Goal: Task Accomplishment & Management: Use online tool/utility

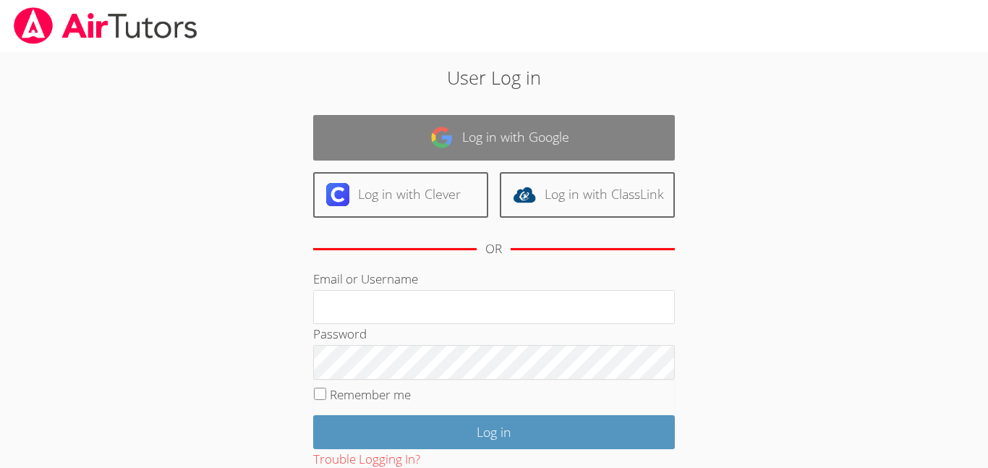
click at [604, 135] on link "Log in with Google" at bounding box center [494, 138] width 362 height 46
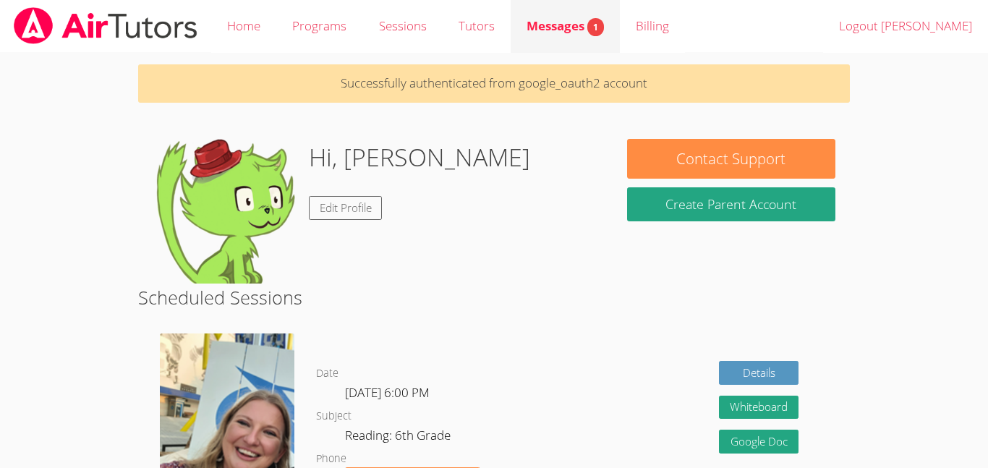
click at [559, 37] on link "Messages 1" at bounding box center [565, 26] width 109 height 53
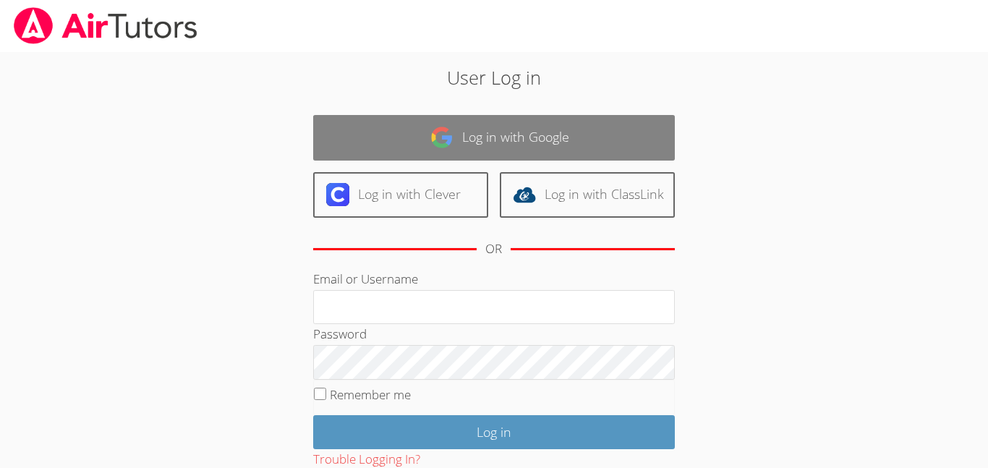
click at [542, 156] on link "Log in with Google" at bounding box center [494, 138] width 362 height 46
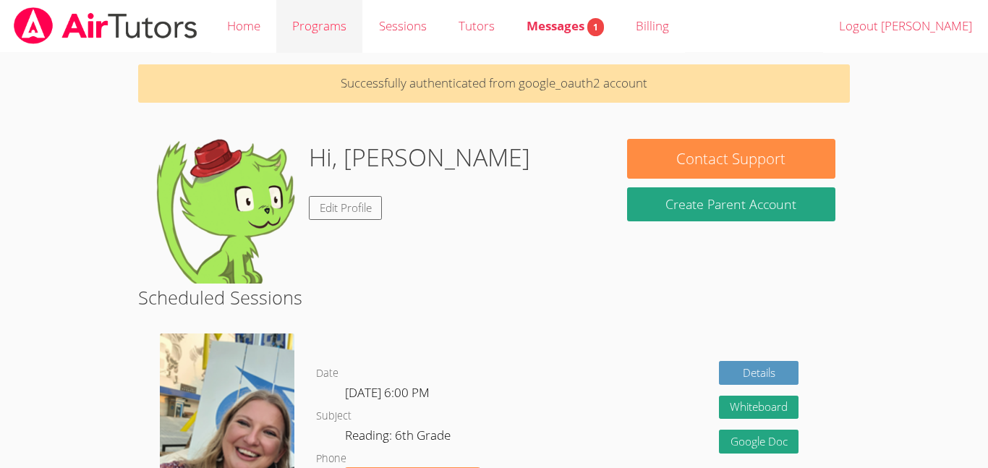
click at [315, 20] on link "Programs" at bounding box center [319, 26] width 86 height 53
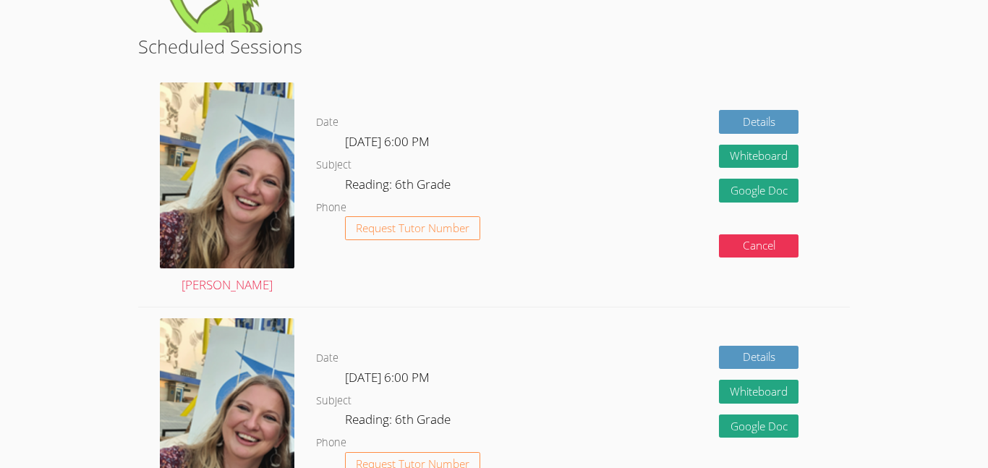
scroll to position [252, 0]
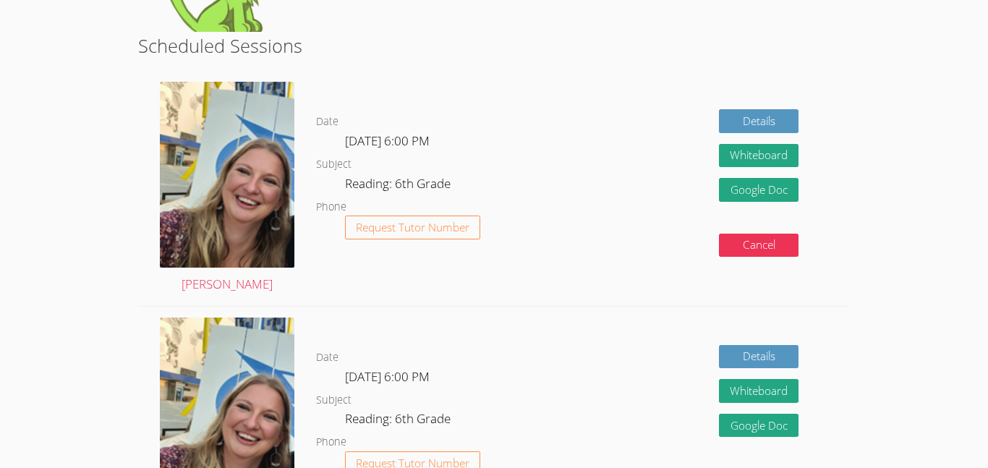
click at [440, 170] on dl "Date [DATE] 6:00 PM Subject Reading: 6th Grade Phone Request Tutor Number" at bounding box center [440, 188] width 249 height 150
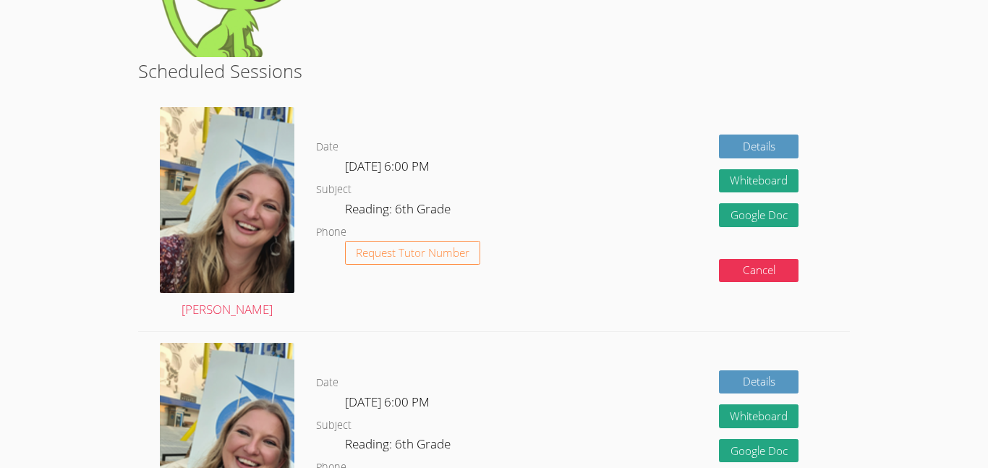
scroll to position [226, 0]
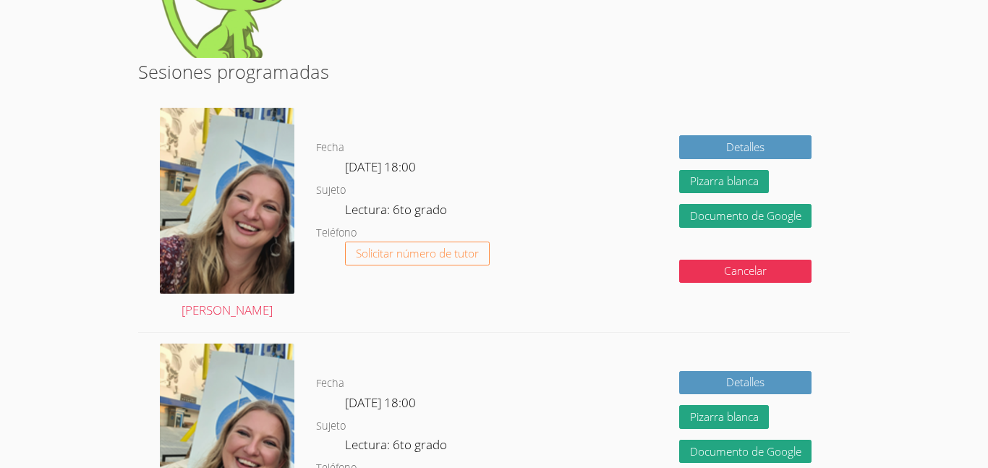
click at [623, 157] on div "Detalles Pizarra blanca Oculto Documento de Google Cancelar" at bounding box center [707, 214] width 284 height 235
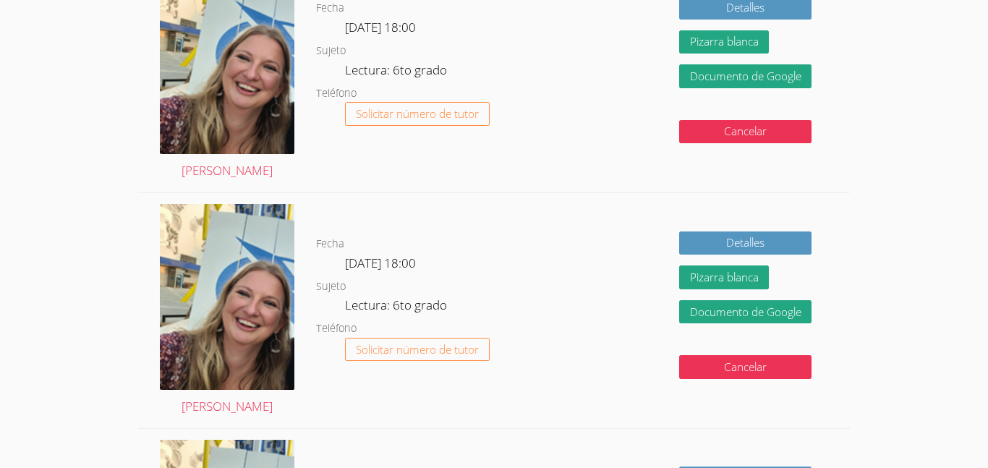
scroll to position [368, 0]
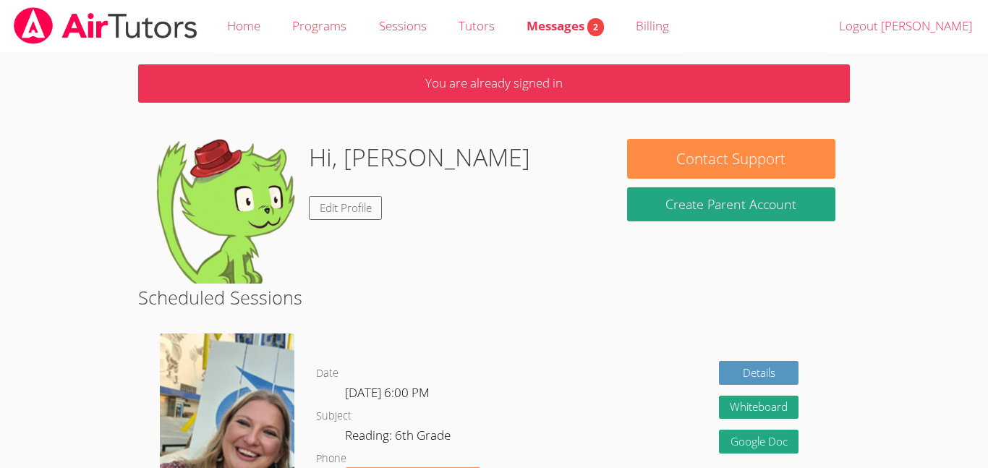
click at [663, 81] on p "You are already signed in" at bounding box center [494, 83] width 712 height 38
click at [658, 88] on p "You are already signed in" at bounding box center [494, 83] width 712 height 38
click at [562, 22] on span "Messages 2" at bounding box center [565, 25] width 77 height 17
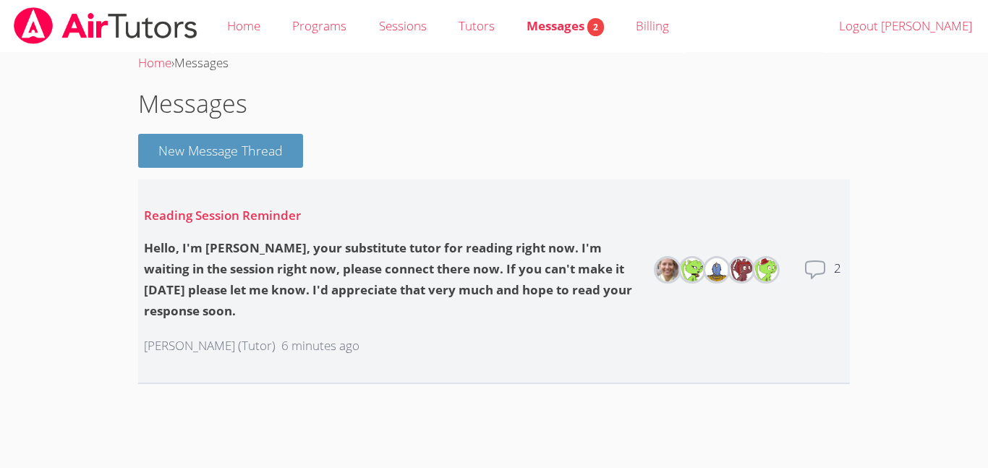
click at [812, 278] on icon at bounding box center [815, 269] width 19 height 17
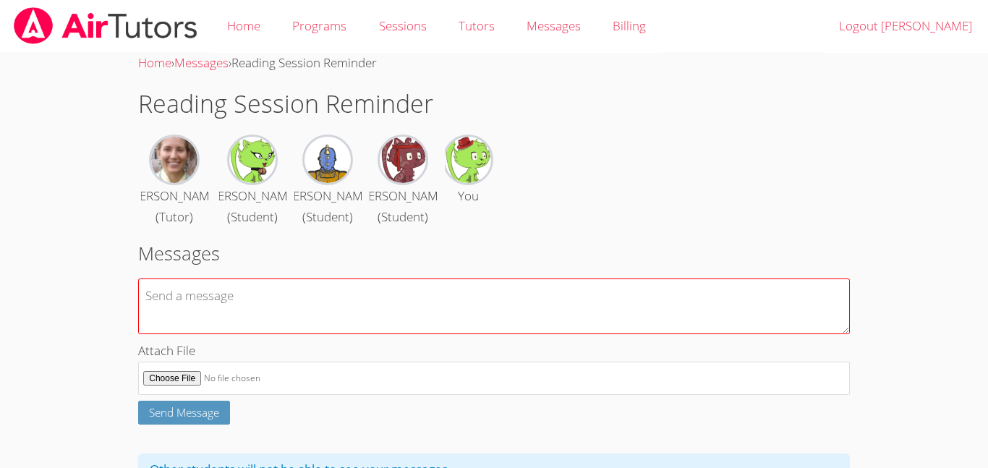
click at [422, 334] on textarea at bounding box center [494, 306] width 712 height 56
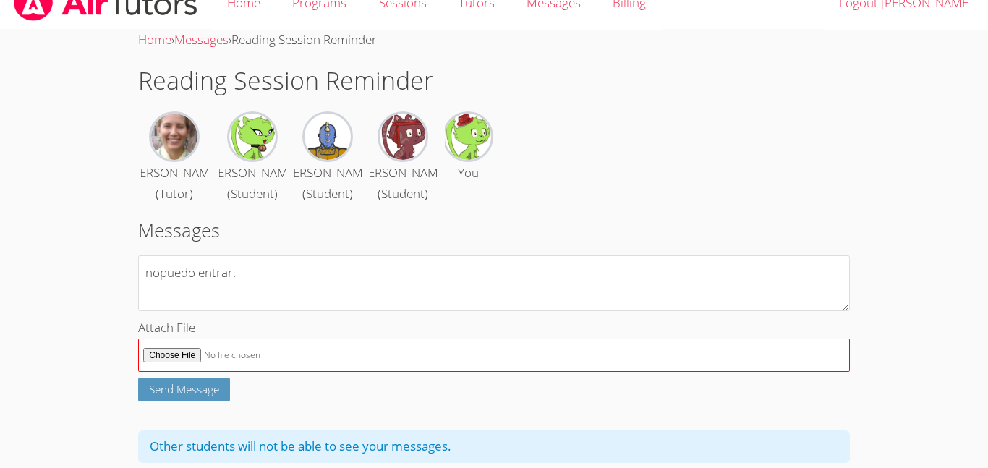
scroll to position [25, 0]
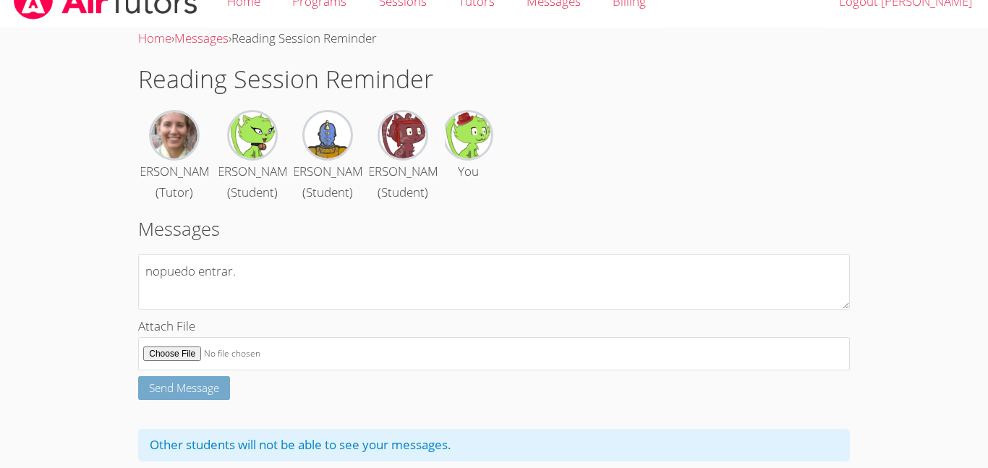
type textarea "nopuedo entrar."
click at [196, 395] on span "Send Message" at bounding box center [184, 387] width 70 height 14
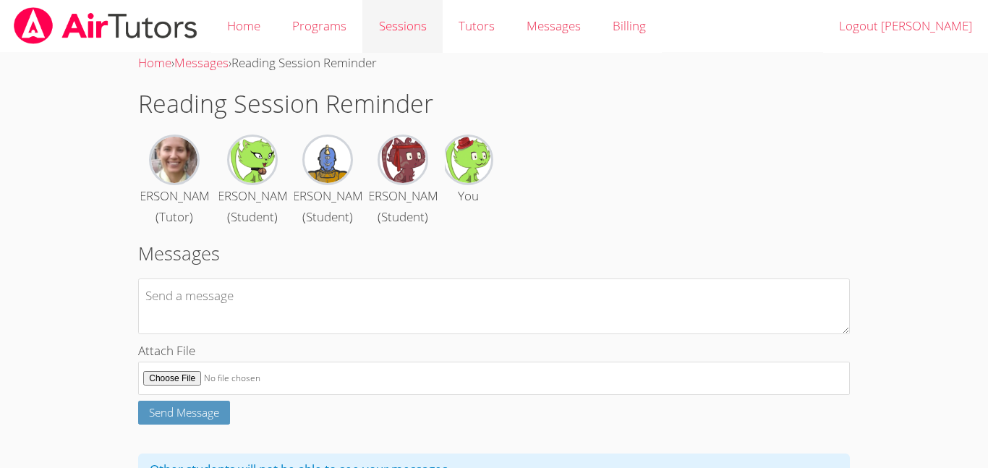
click at [407, 20] on link "Sessions" at bounding box center [402, 26] width 80 height 53
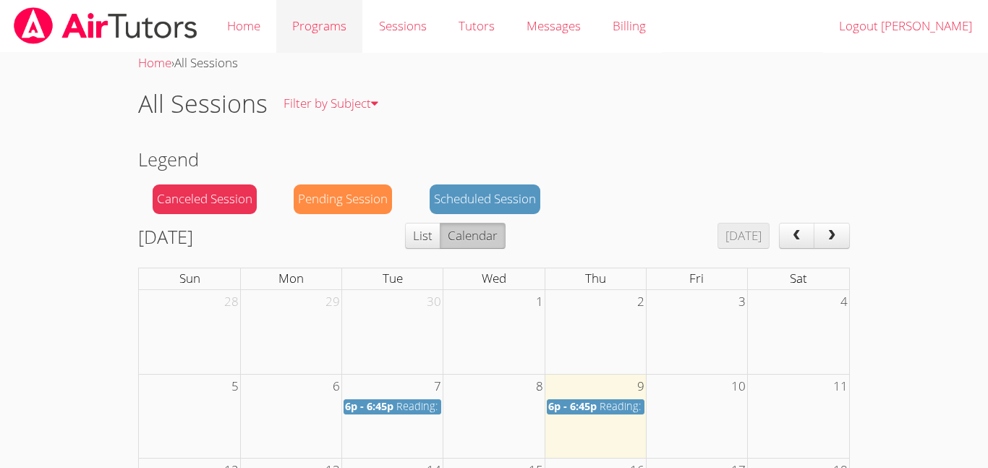
click at [331, 20] on link "Programs" at bounding box center [319, 26] width 86 height 53
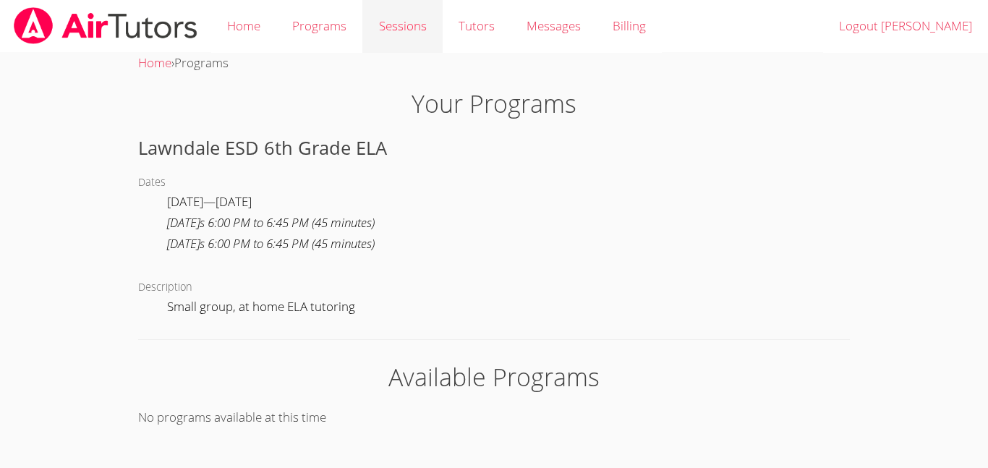
click at [407, 38] on link "Sessions" at bounding box center [402, 26] width 80 height 53
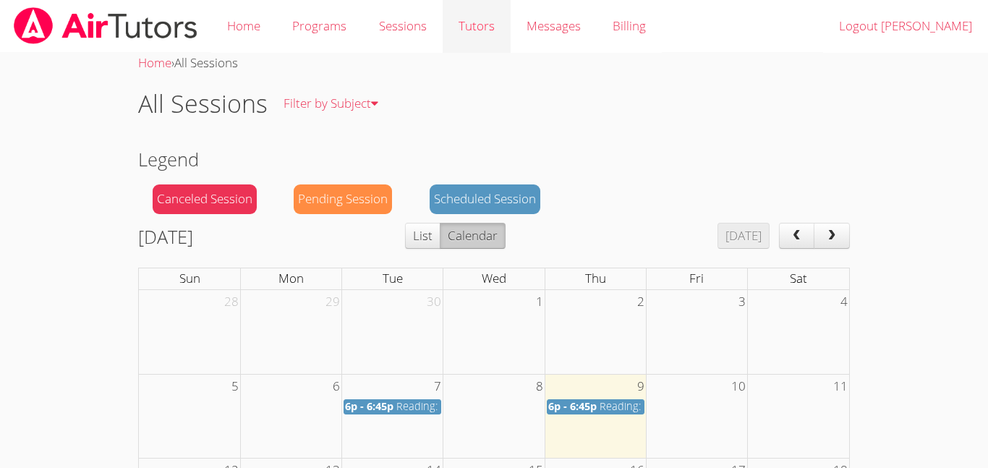
click at [461, 8] on link "Tutors" at bounding box center [477, 26] width 68 height 53
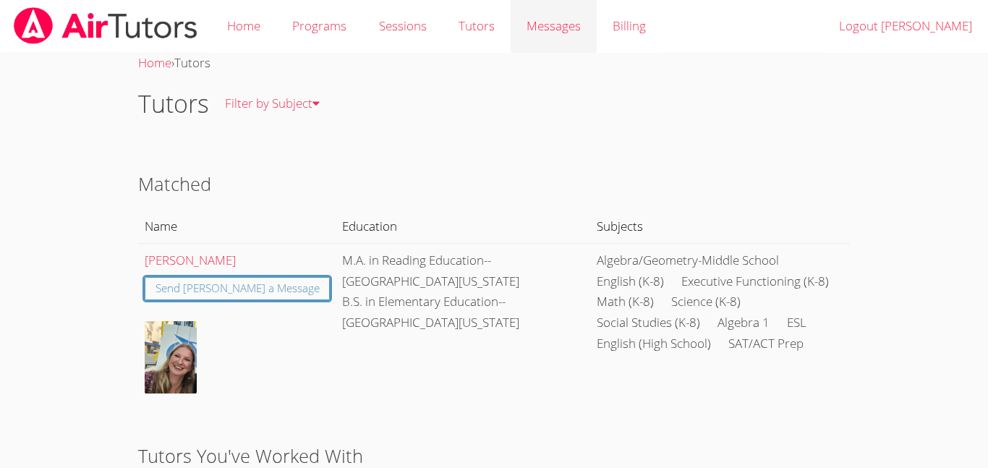
click at [558, 27] on span "Messages" at bounding box center [554, 25] width 54 height 17
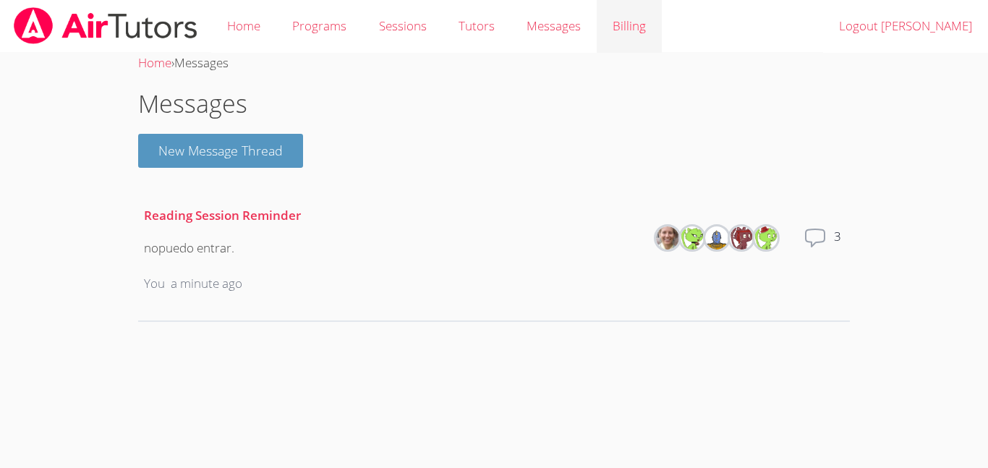
click at [621, 26] on link "Billing" at bounding box center [629, 26] width 65 height 53
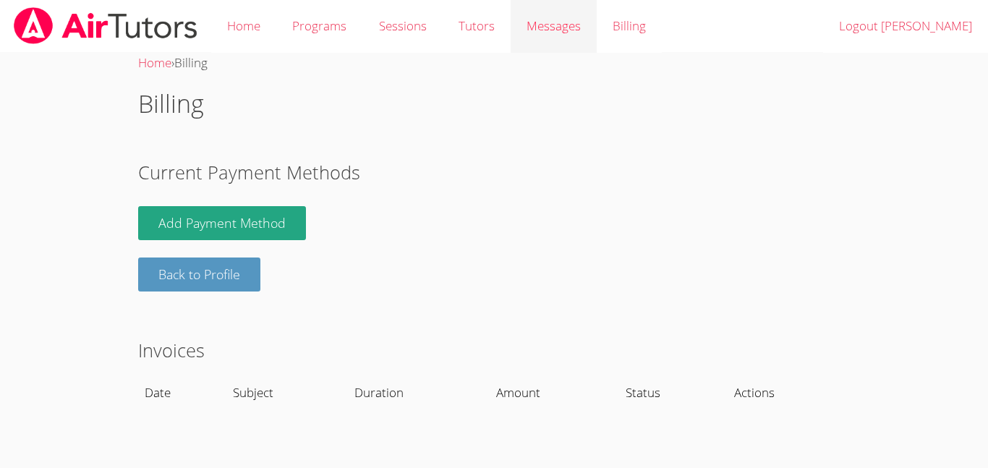
click at [539, 17] on span "Messages" at bounding box center [554, 25] width 54 height 17
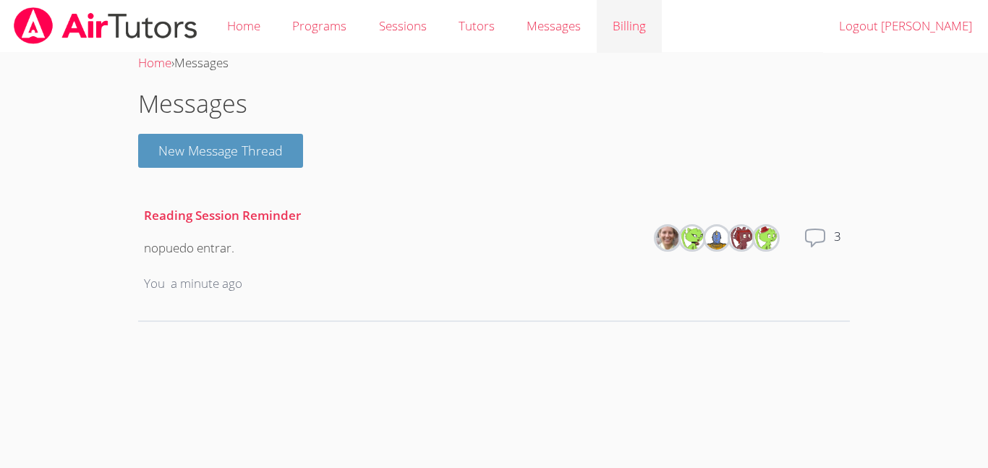
click at [624, 3] on link "Billing" at bounding box center [629, 26] width 65 height 53
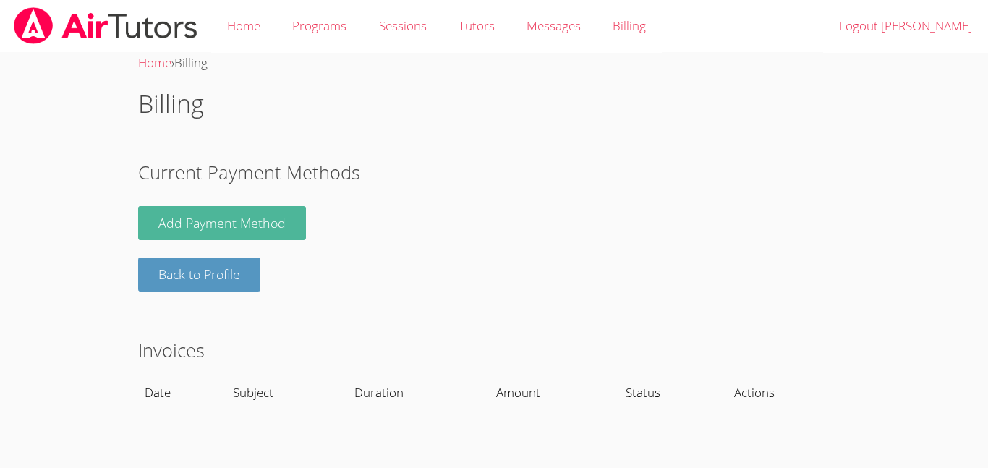
click at [281, 229] on link "Add Payment Method" at bounding box center [222, 223] width 168 height 34
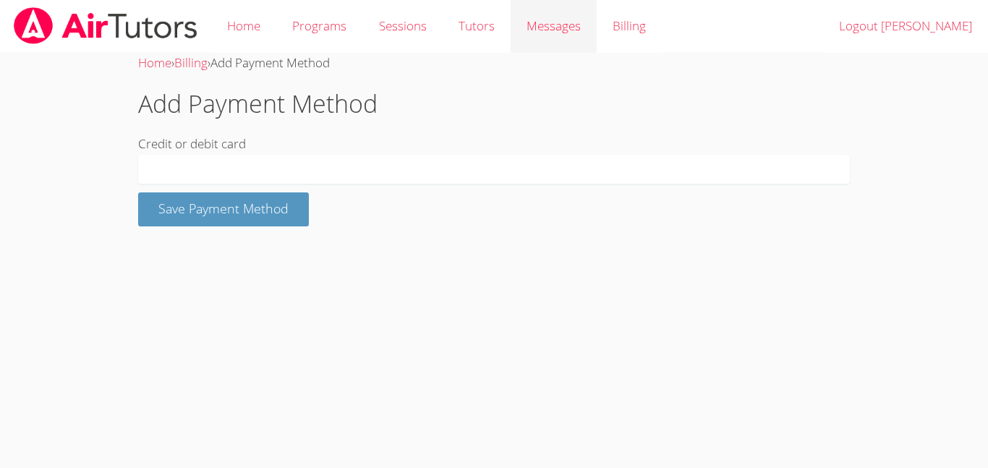
click at [548, 25] on span "Messages" at bounding box center [554, 25] width 54 height 17
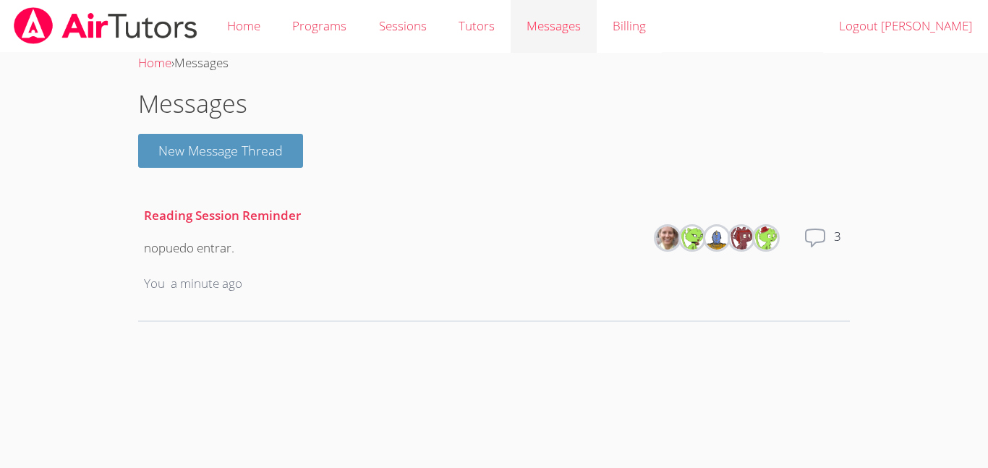
click at [555, 26] on span "Messages" at bounding box center [554, 25] width 54 height 17
click at [477, 27] on link "Tutors" at bounding box center [477, 26] width 68 height 53
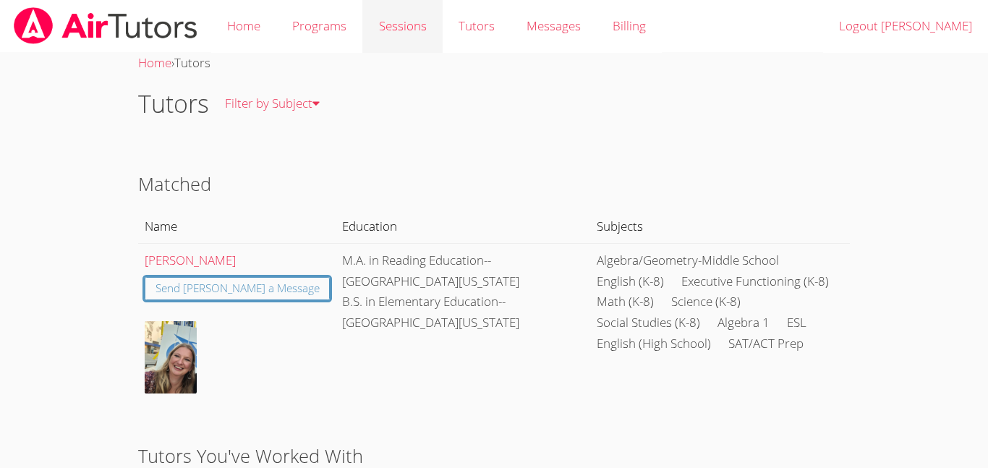
click at [391, 30] on link "Sessions" at bounding box center [402, 26] width 80 height 53
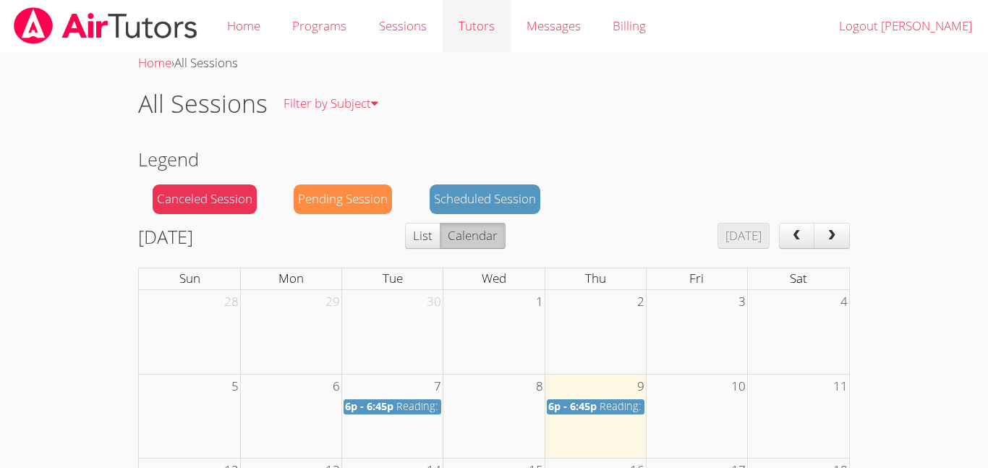
click at [464, 13] on link "Tutors" at bounding box center [477, 26] width 68 height 53
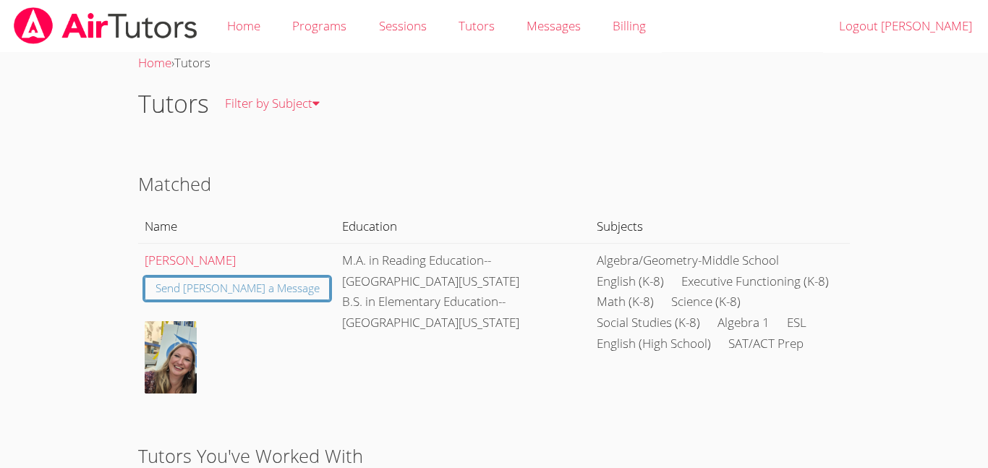
click at [183, 370] on img at bounding box center [171, 357] width 52 height 72
click at [260, 297] on link "Send Sarah a Message" at bounding box center [238, 289] width 186 height 24
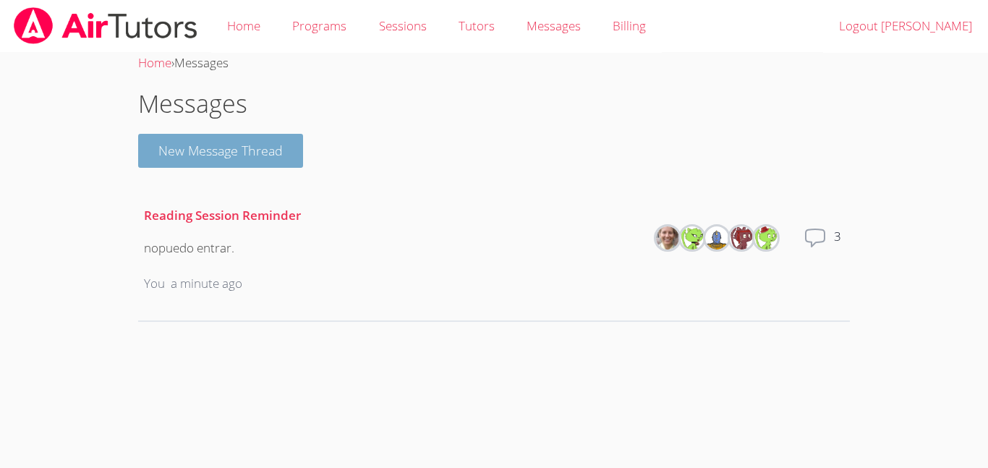
click at [265, 157] on button "New Message Thread" at bounding box center [220, 151] width 165 height 34
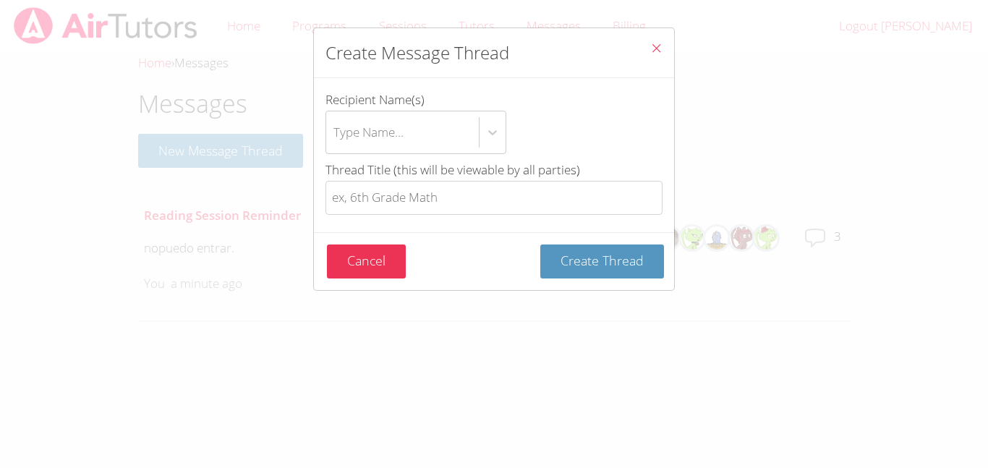
click at [242, 372] on div "Create Message Thread Recipient Name(s) Type Name... Thread Title (this will be…" at bounding box center [494, 234] width 988 height 468
click at [363, 247] on button "Cancel" at bounding box center [366, 261] width 79 height 34
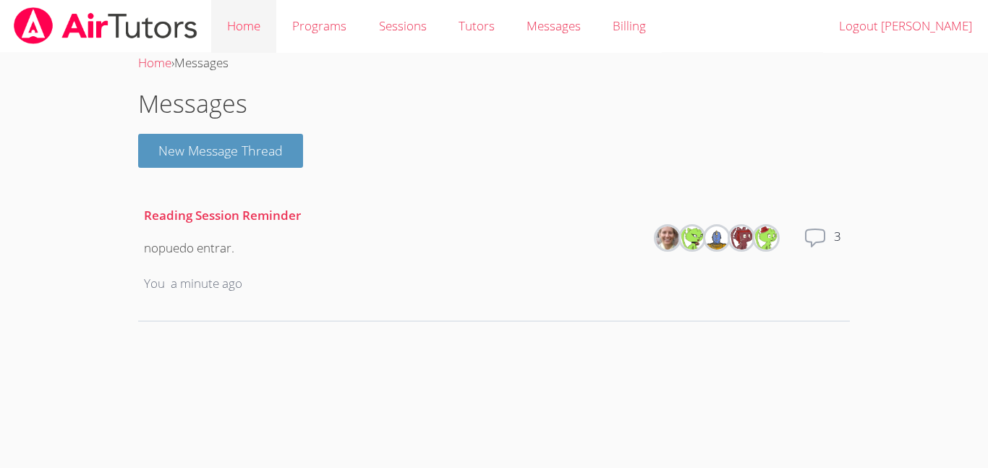
click at [242, 27] on link "Home" at bounding box center [243, 26] width 65 height 53
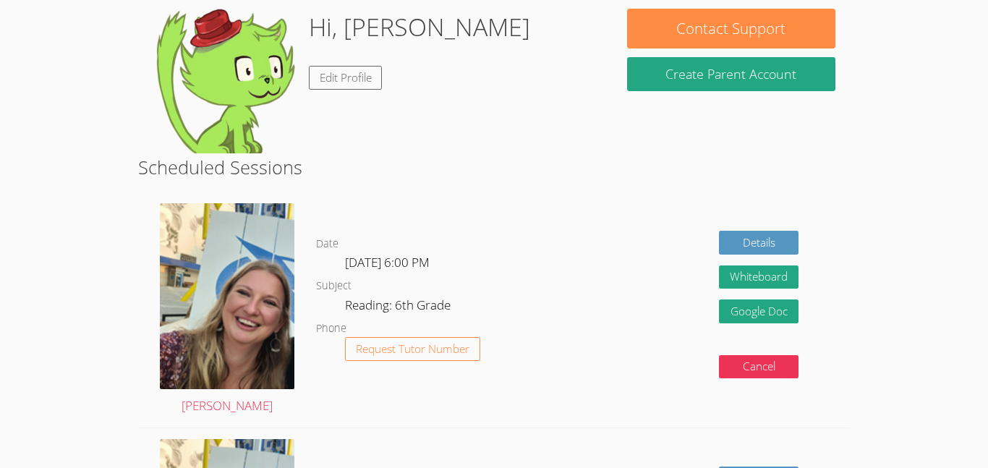
scroll to position [128, 0]
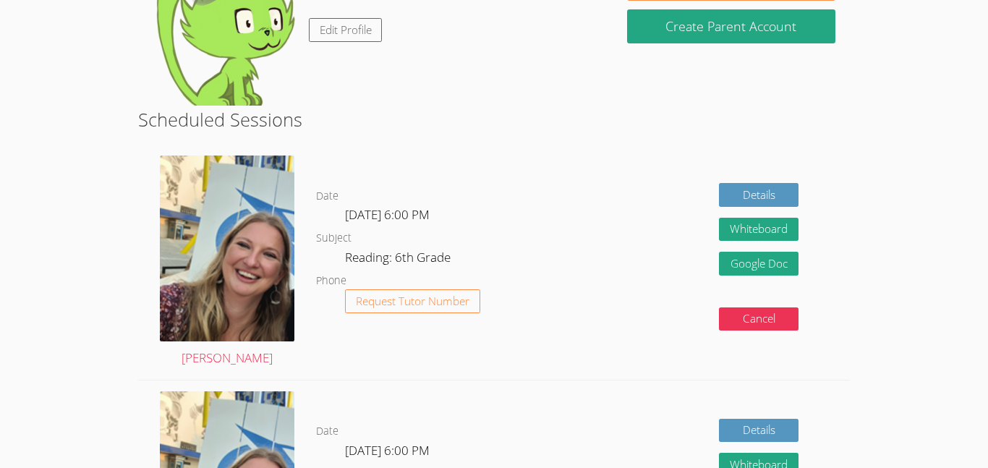
click at [493, 297] on dl "Date Tue Oct 14, 6:00 PM Subject Reading: 6th Grade Phone Request Tutor Number" at bounding box center [440, 262] width 249 height 150
click at [447, 302] on span "Request Tutor Number" at bounding box center [413, 301] width 114 height 11
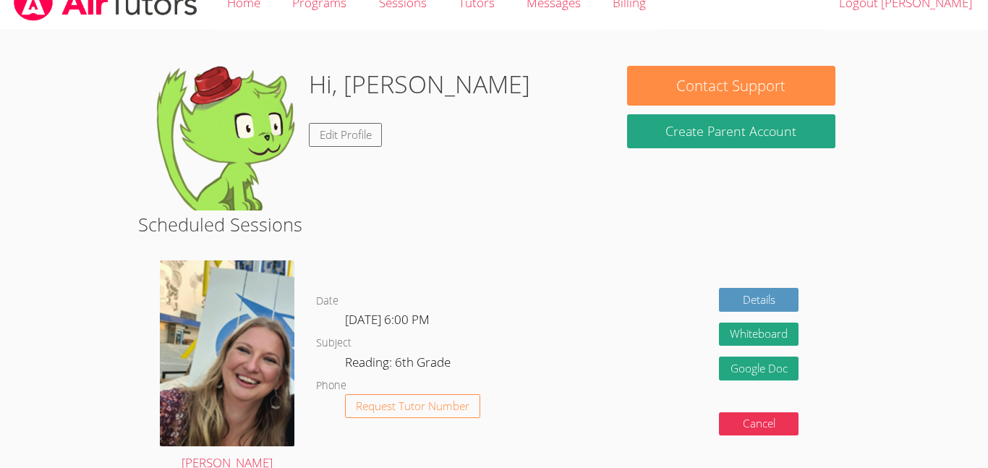
scroll to position [15, 0]
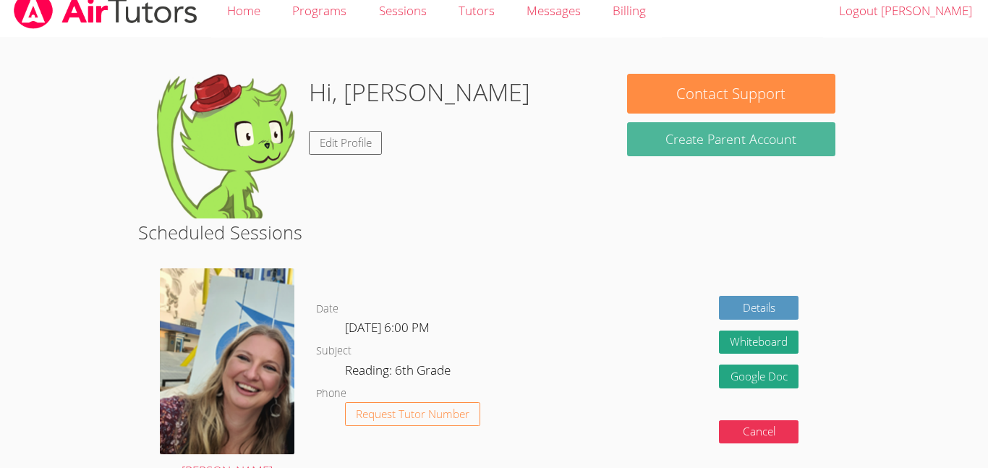
click at [802, 148] on button "Create Parent Account" at bounding box center [731, 139] width 208 height 34
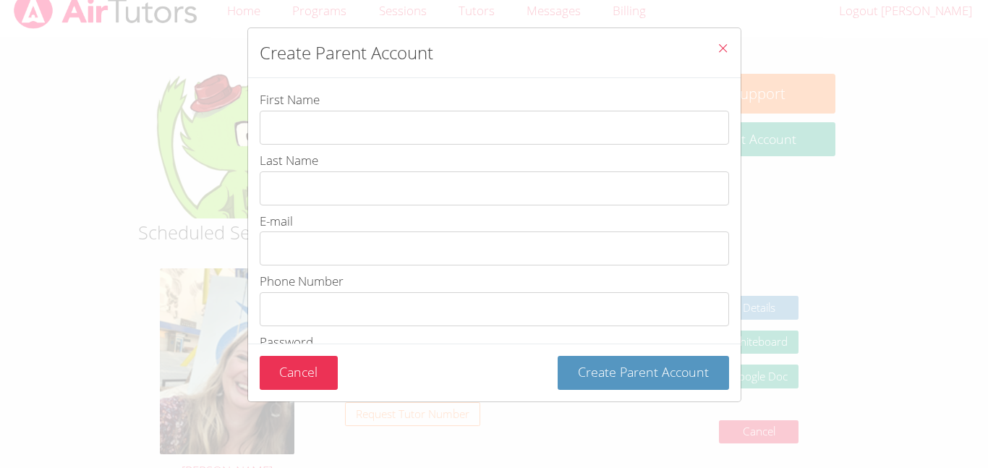
click at [731, 47] on button "Close" at bounding box center [722, 50] width 35 height 44
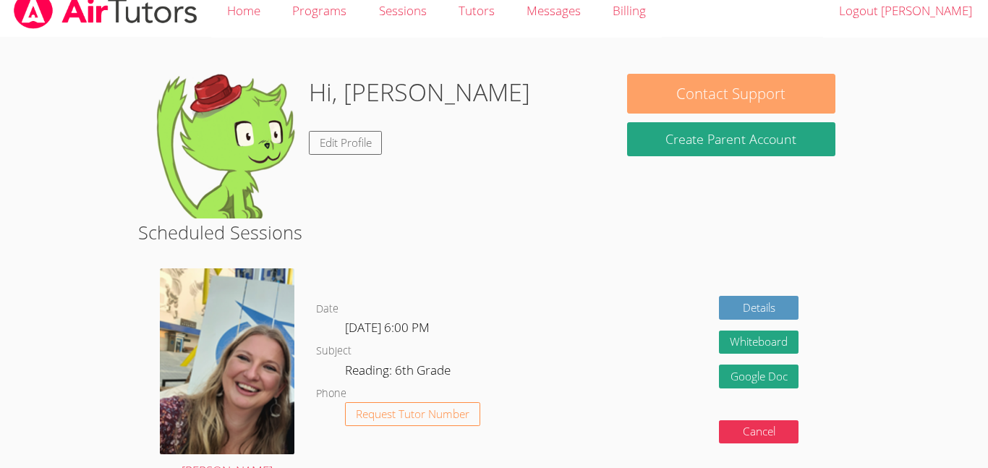
click at [757, 86] on button "Contact Support" at bounding box center [731, 94] width 208 height 40
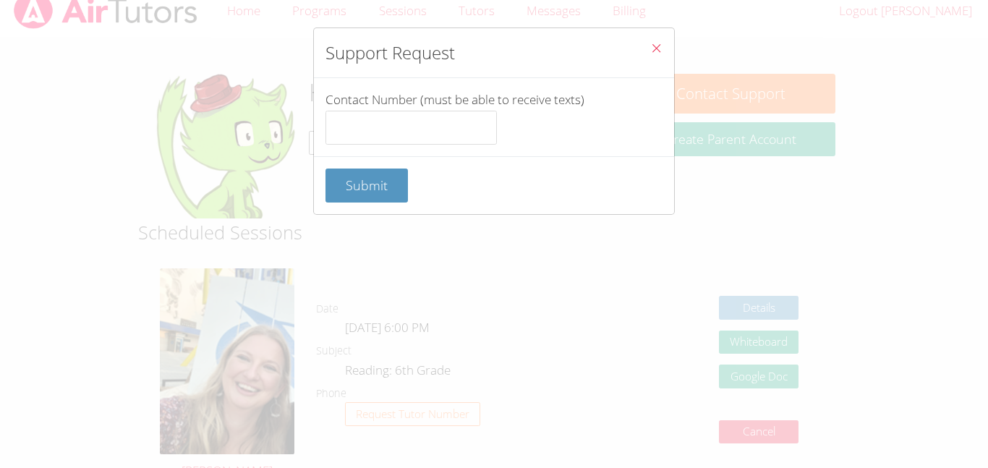
click at [657, 40] on button "Close" at bounding box center [656, 50] width 35 height 44
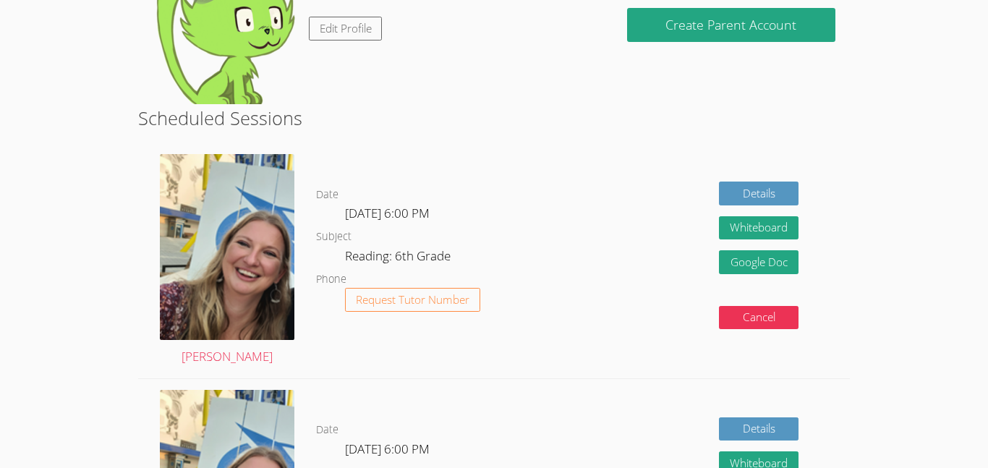
scroll to position [0, 0]
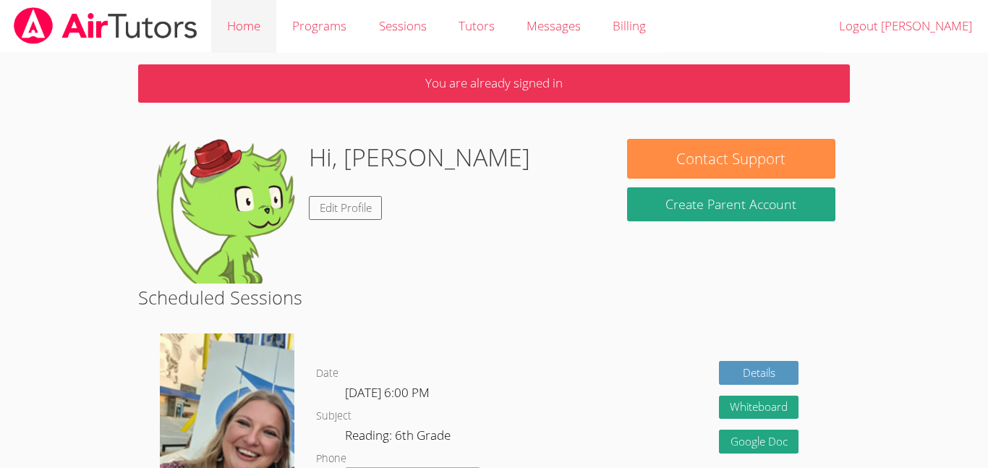
click at [222, 7] on link "Home" at bounding box center [243, 26] width 65 height 53
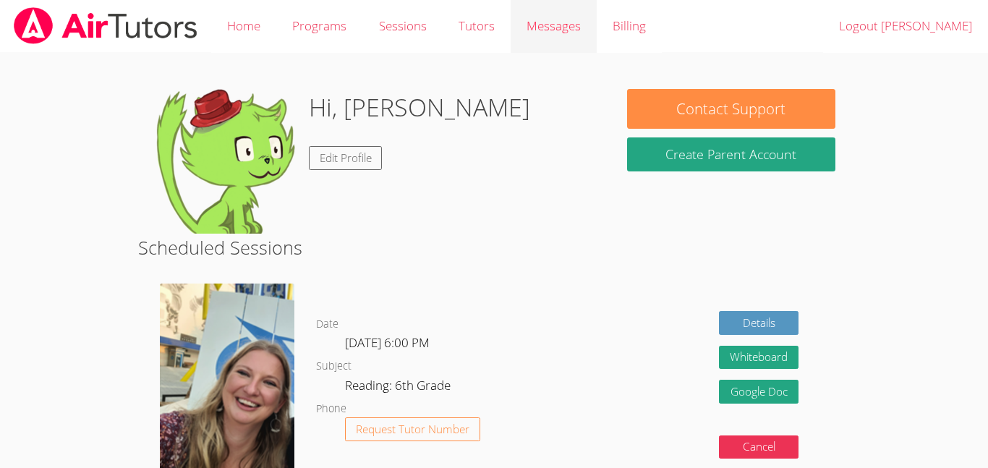
click at [542, 21] on span "Messages" at bounding box center [554, 25] width 54 height 17
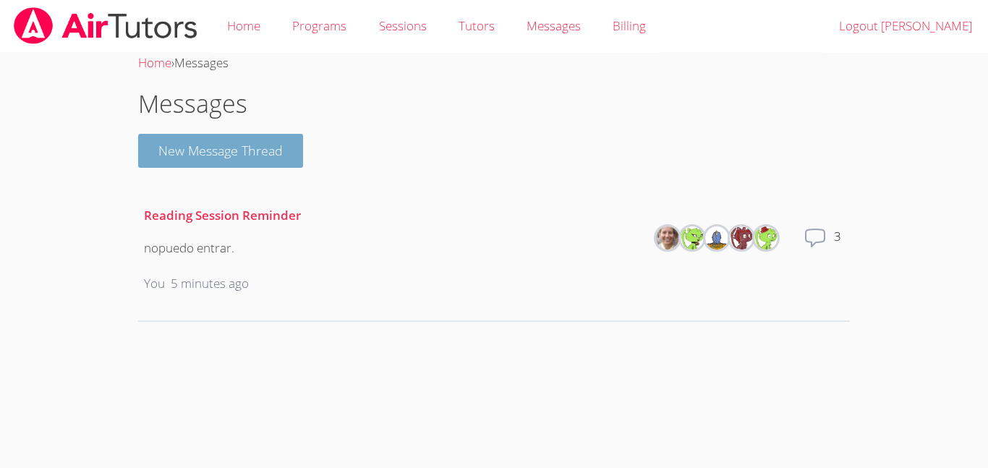
click at [245, 155] on button "New Message Thread" at bounding box center [220, 151] width 165 height 34
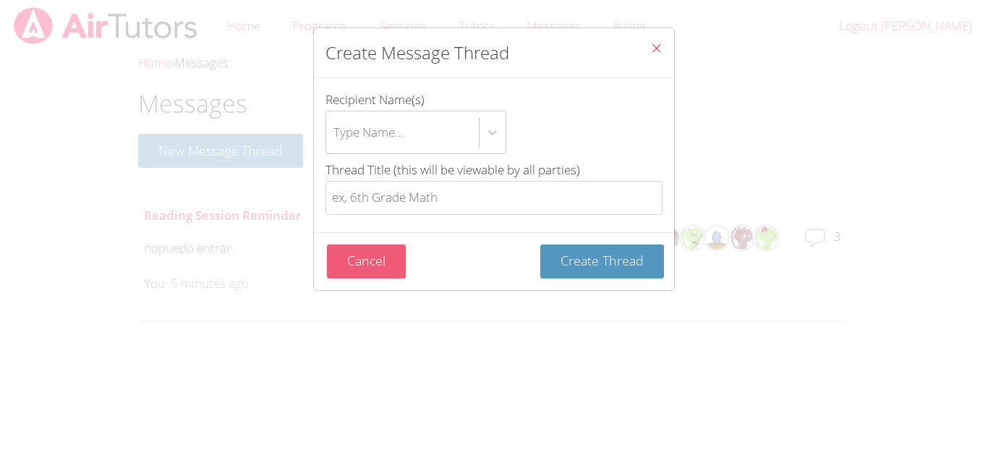
click at [370, 265] on button "Cancel" at bounding box center [366, 261] width 79 height 34
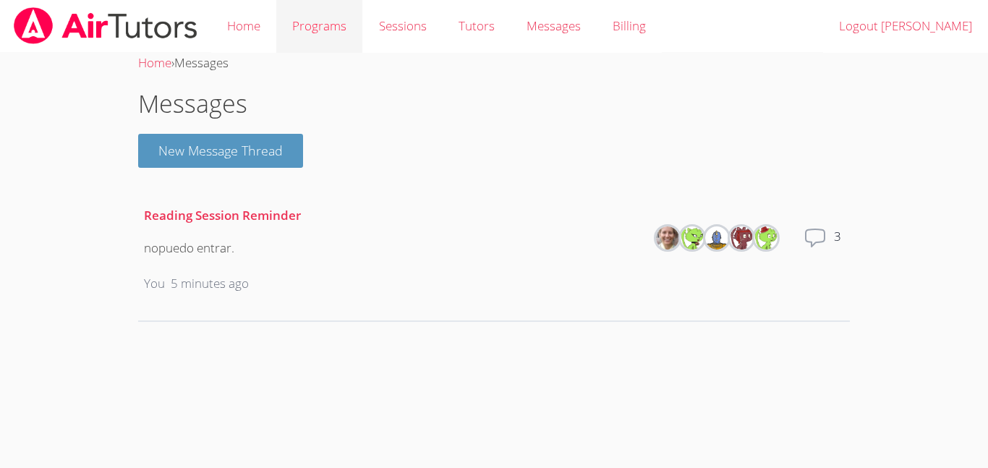
click at [312, 23] on link "Programs" at bounding box center [319, 26] width 86 height 53
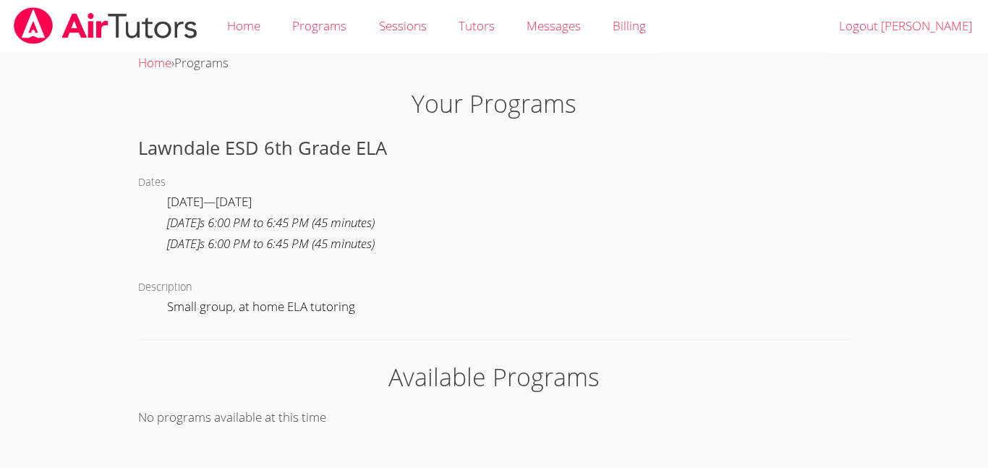
click at [375, 242] on div "[DATE] s 6:00 PM to 6:45 PM ( 45 minutes )" at bounding box center [271, 244] width 208 height 21
click at [375, 244] on div "[DATE] s 6:00 PM to 6:45 PM ( 45 minutes )" at bounding box center [271, 244] width 208 height 21
click at [327, 243] on div "[DATE] s 6:00 PM to 6:45 PM ( 45 minutes )" at bounding box center [271, 244] width 208 height 21
click at [332, 135] on h2 "Lawndale ESD 6th Grade ELA" at bounding box center [494, 147] width 712 height 27
click at [315, 303] on dd "Small group, at home ELA tutoring" at bounding box center [262, 309] width 191 height 25
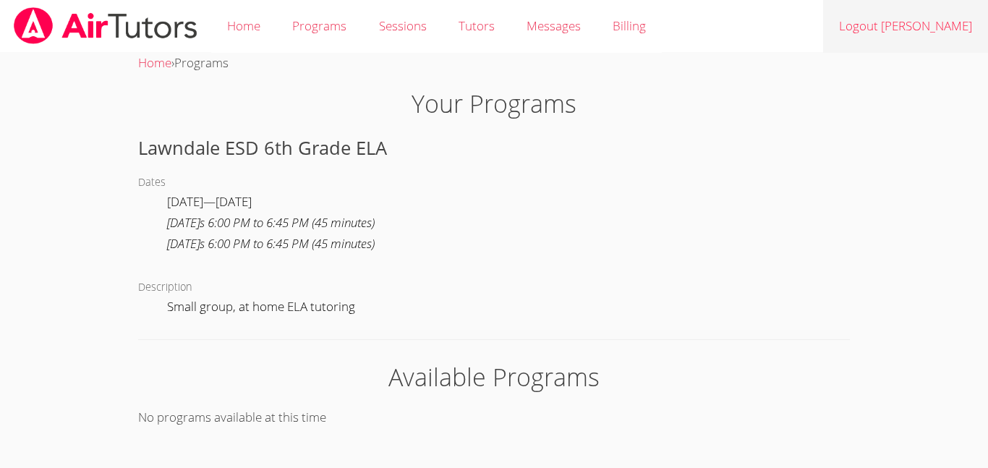
click at [962, 33] on link "Logout [PERSON_NAME]" at bounding box center [905, 26] width 165 height 53
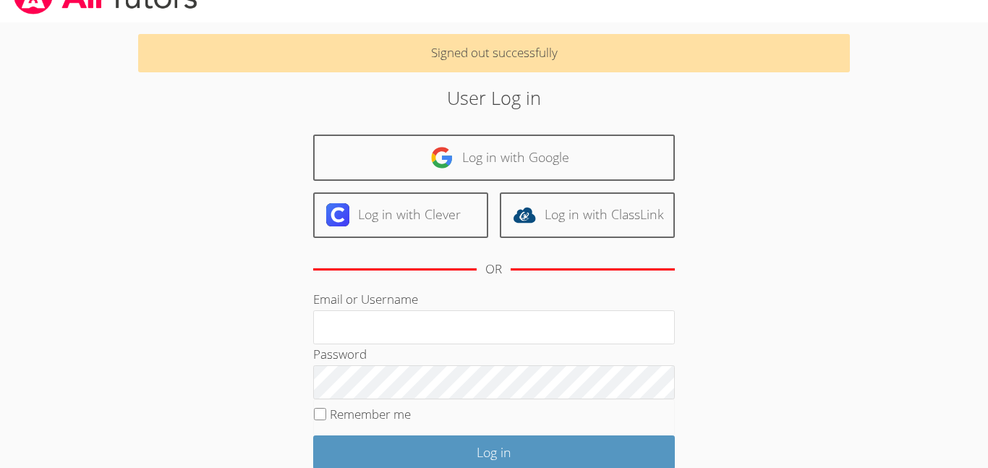
scroll to position [27, 0]
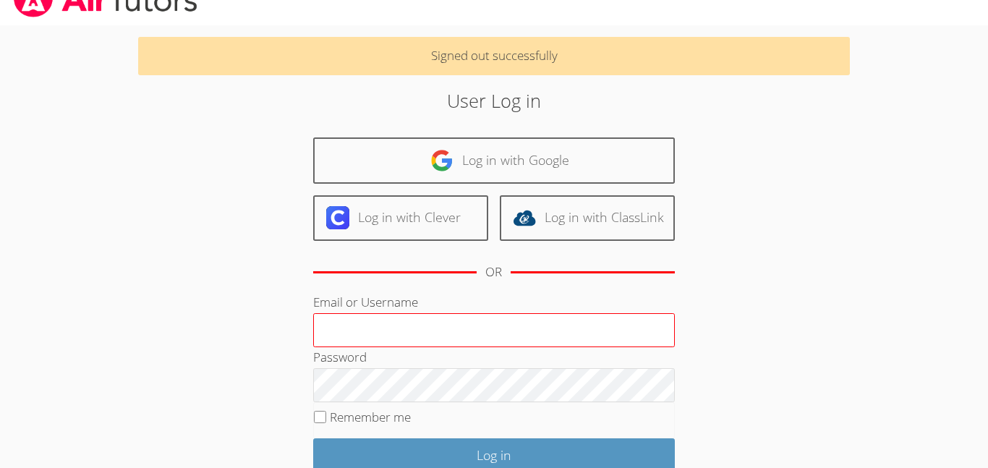
click at [419, 319] on input "Email or Username" at bounding box center [494, 330] width 362 height 35
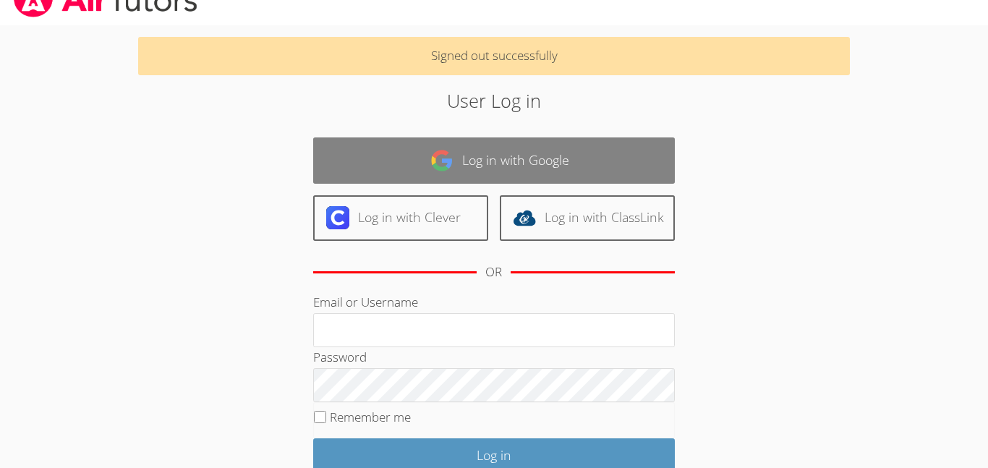
click at [597, 155] on link "Log in with Google" at bounding box center [494, 160] width 362 height 46
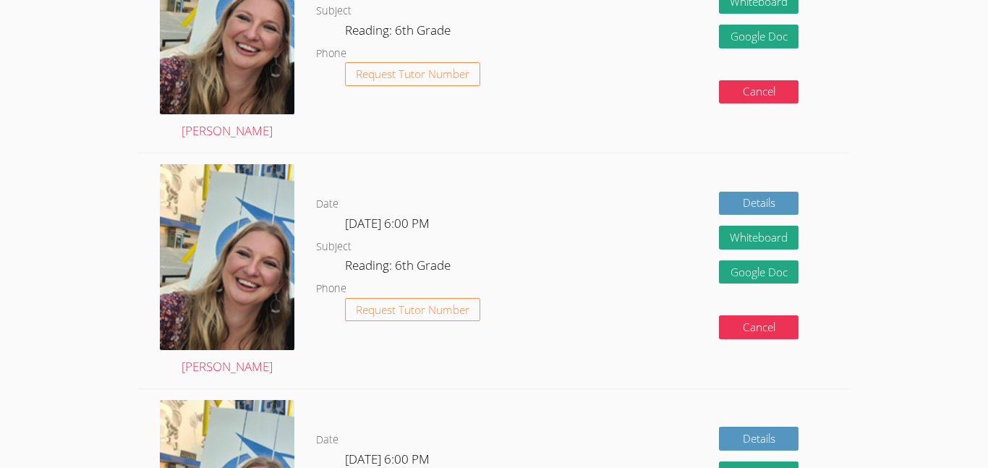
scroll to position [406, 0]
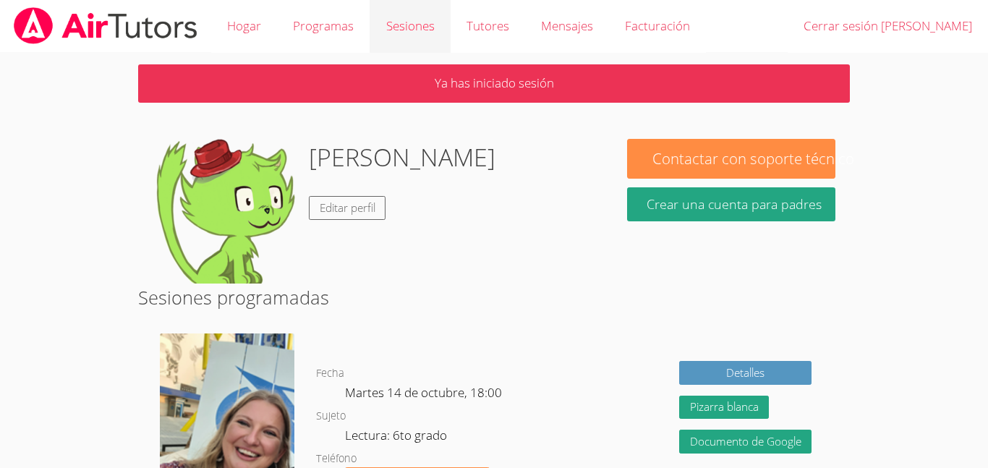
click at [406, 29] on font "Sesiones" at bounding box center [410, 25] width 48 height 17
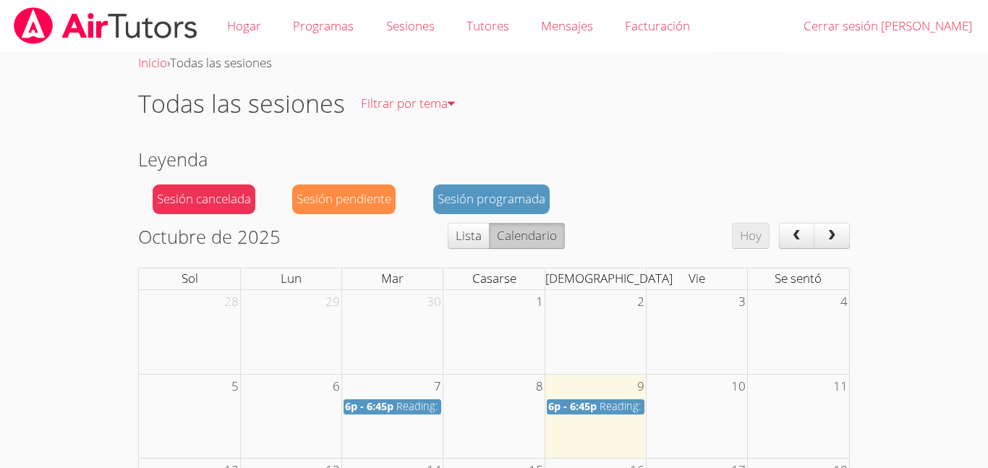
click at [501, 190] on div "Sesión programada" at bounding box center [491, 199] width 116 height 30
click at [624, 414] on div "6p - 6:45p Reading: 6th Grade" at bounding box center [595, 407] width 95 height 14
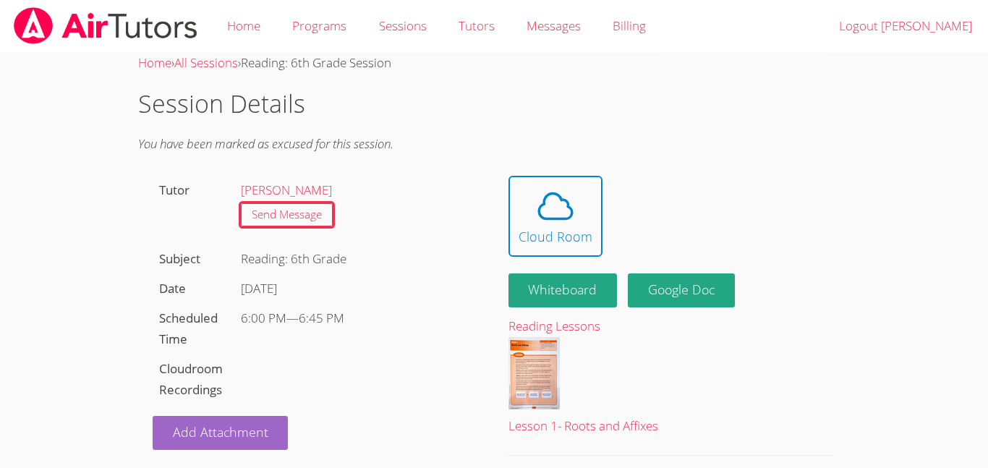
click at [637, 404] on div "Hidden Cloud Room Whiteboard Hidden Google Doc Reading Lessons Lesson 1- Roots …" at bounding box center [672, 325] width 356 height 299
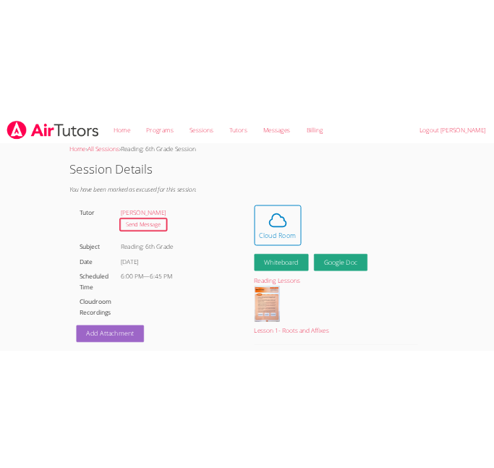
scroll to position [27, 0]
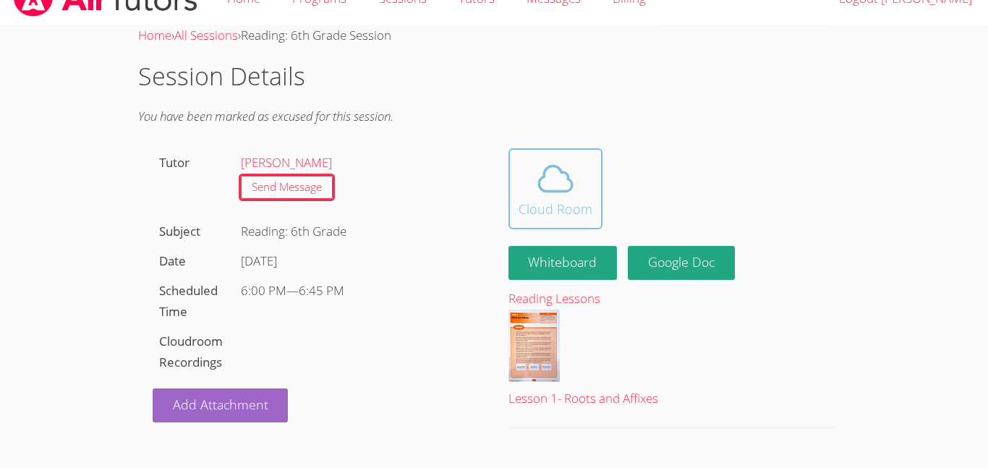
click at [561, 174] on icon at bounding box center [555, 178] width 41 height 41
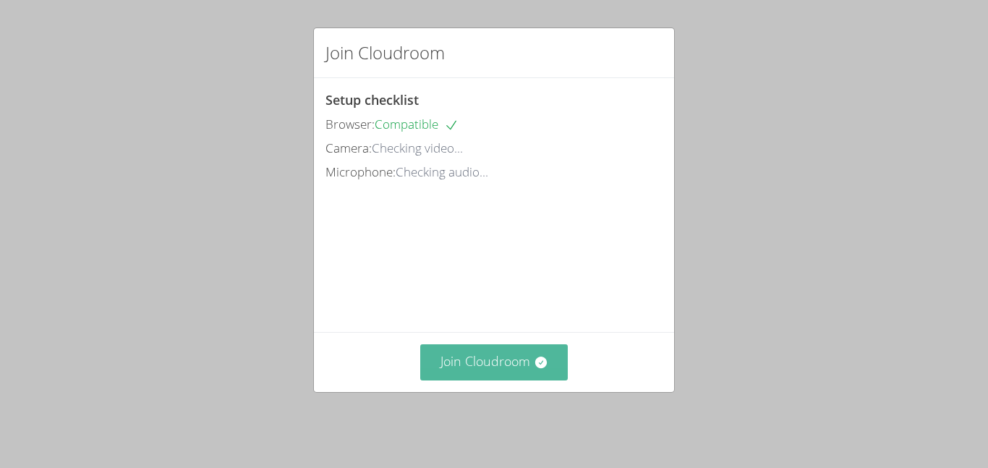
click at [514, 375] on button "Join Cloudroom" at bounding box center [494, 361] width 148 height 35
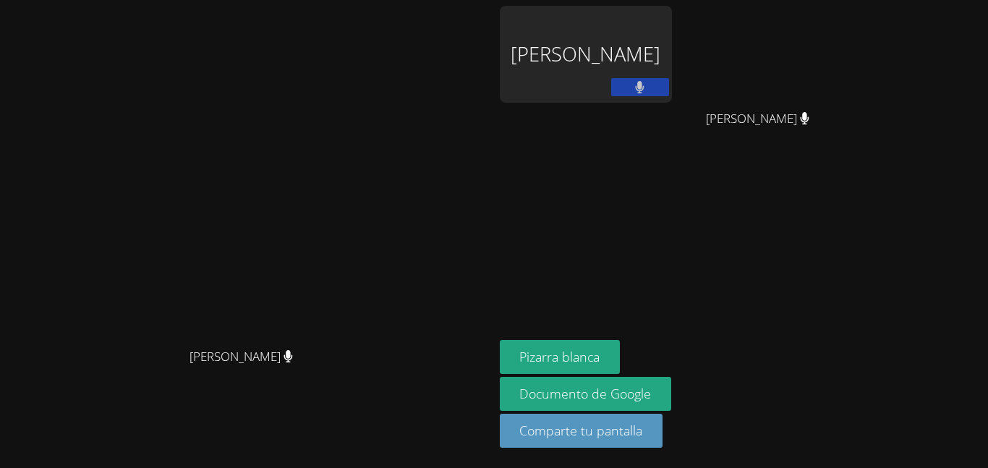
click at [277, 69] on video at bounding box center [246, 204] width 217 height 271
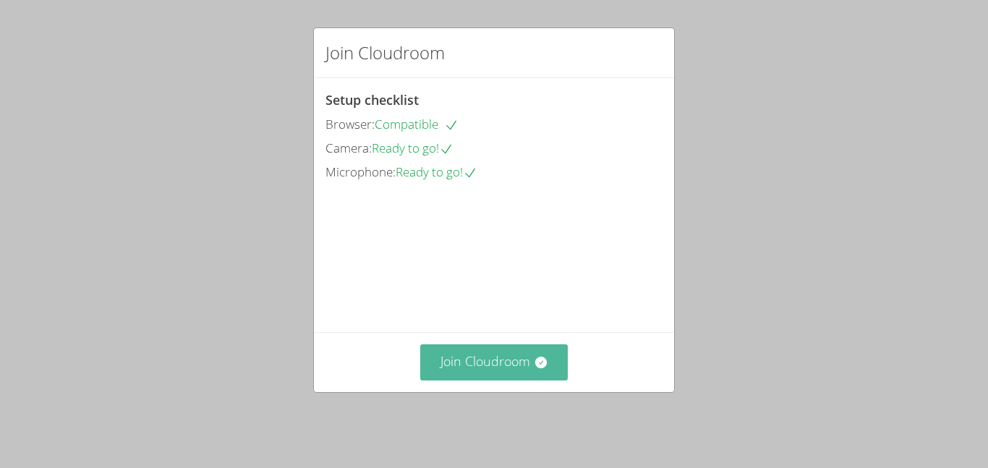
click at [468, 373] on button "Join Cloudroom" at bounding box center [494, 361] width 148 height 35
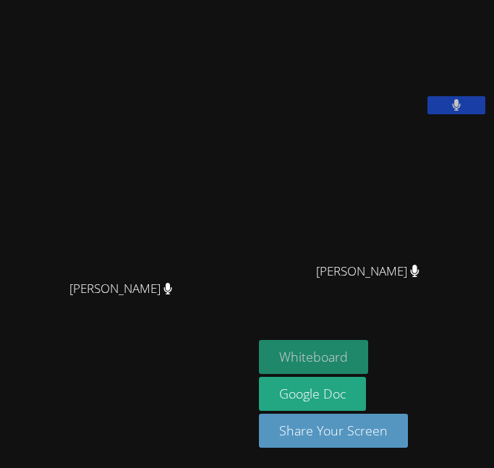
click at [320, 353] on button "Whiteboard" at bounding box center [313, 357] width 109 height 34
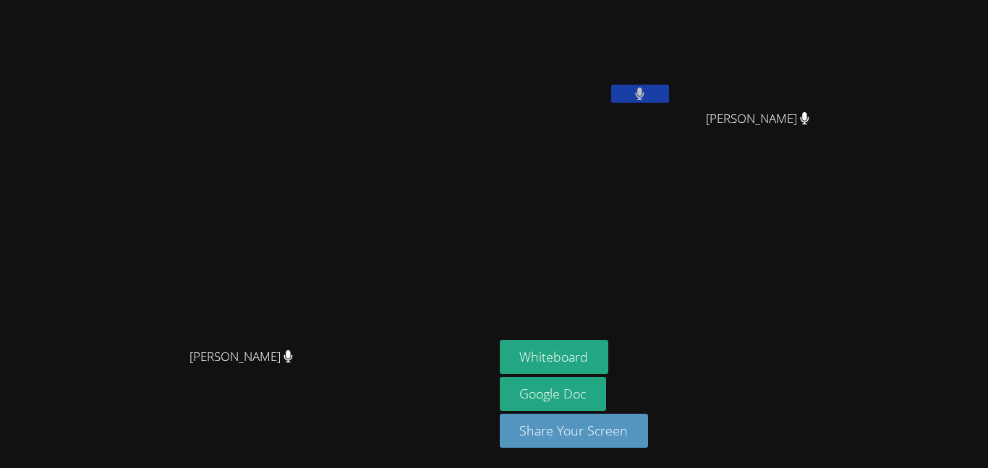
click at [727, 184] on aside "[PERSON_NAME] [PERSON_NAME] [PERSON_NAME] Whiteboard Google Doc Share Your Scre…" at bounding box center [675, 234] width 362 height 468
click at [609, 344] on button "Whiteboard" at bounding box center [554, 357] width 109 height 34
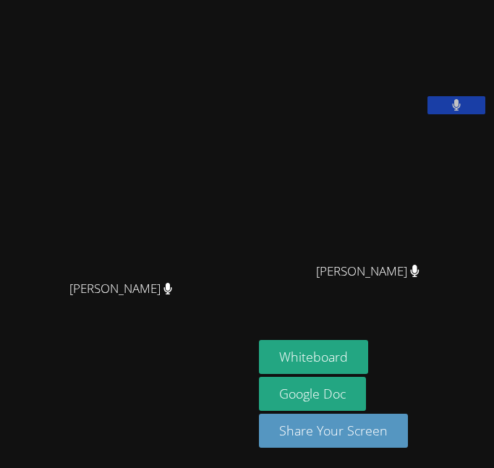
drag, startPoint x: 299, startPoint y: 75, endPoint x: 75, endPoint y: -189, distance: 346.9
click at [75, 0] on html "[PERSON_NAME] [PERSON_NAME] [PERSON_NAME] [PERSON_NAME] [PERSON_NAME] Whiteboar…" at bounding box center [247, 234] width 494 height 468
click at [56, 0] on html "[PERSON_NAME] [PERSON_NAME] [PERSON_NAME] [PERSON_NAME] [PERSON_NAME] Whiteboar…" at bounding box center [247, 234] width 494 height 468
drag, startPoint x: 262, startPoint y: 131, endPoint x: 155, endPoint y: 213, distance: 135.1
click at [224, 88] on div "[PERSON_NAME] [PERSON_NAME] [PERSON_NAME] [PERSON_NAME] [PERSON_NAME] Whiteboar…" at bounding box center [247, 234] width 494 height 468
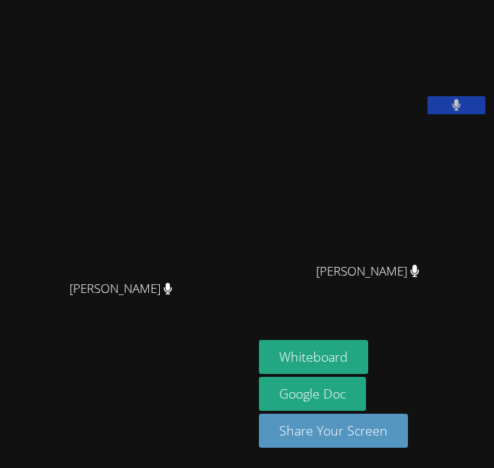
drag, startPoint x: 142, startPoint y: -10, endPoint x: 93, endPoint y: 20, distance: 57.4
click at [103, 0] on html "[PERSON_NAME] [PERSON_NAME] [PERSON_NAME] [PERSON_NAME] [PERSON_NAME] Whiteboar…" at bounding box center [247, 234] width 494 height 468
drag, startPoint x: 244, startPoint y: 146, endPoint x: 195, endPoint y: 29, distance: 127.1
click at [195, 29] on div "[PERSON_NAME] [PERSON_NAME]" at bounding box center [127, 234] width 242 height 456
drag, startPoint x: 198, startPoint y: 25, endPoint x: 149, endPoint y: -37, distance: 78.7
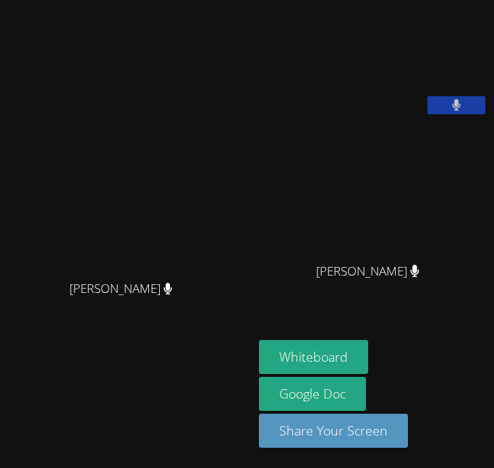
click at [149, 0] on html "[PERSON_NAME] [PERSON_NAME] [PERSON_NAME] [PERSON_NAME] [PERSON_NAME] Whiteboar…" at bounding box center [247, 234] width 494 height 468
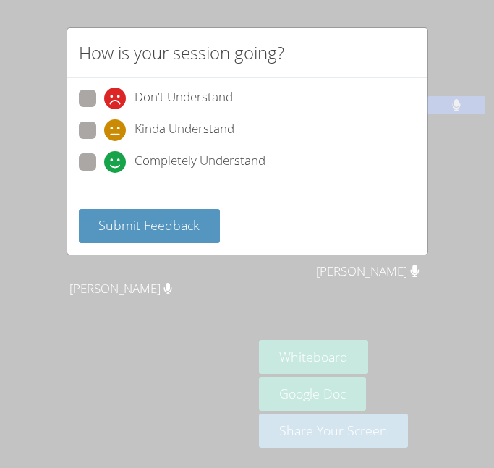
click at [104, 173] on span at bounding box center [104, 173] width 0 height 0
click at [104, 156] on input "Completely Understand" at bounding box center [110, 159] width 12 height 12
radio input "true"
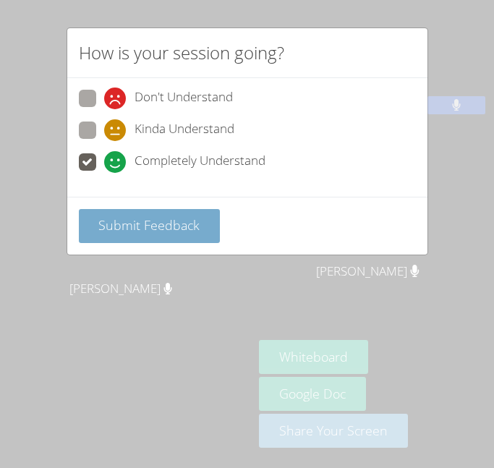
click at [104, 173] on span at bounding box center [104, 173] width 0 height 0
click at [104, 163] on input "Completely Understand" at bounding box center [110, 159] width 12 height 12
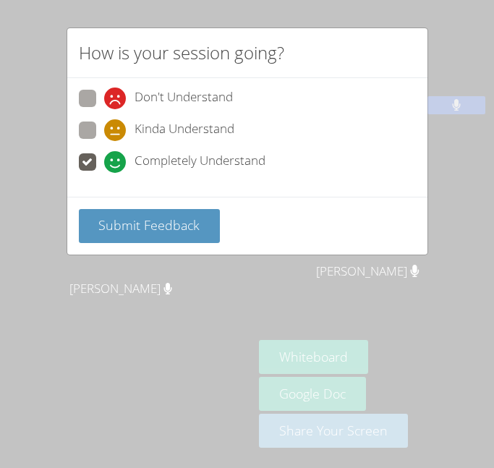
click at [157, 224] on span "Submit Feedback" at bounding box center [148, 224] width 101 height 17
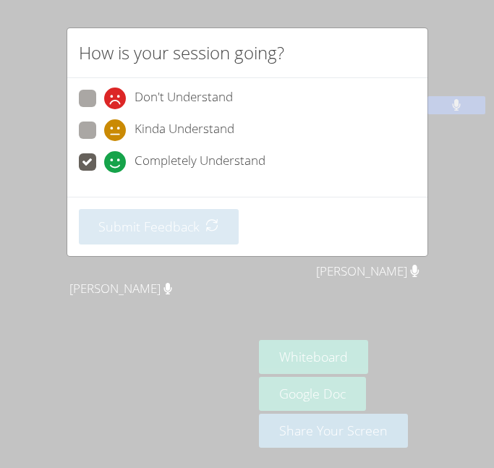
click at [450, 135] on div "How is your session going? Don't Understand Kinda Understand Completely Underst…" at bounding box center [247, 234] width 494 height 468
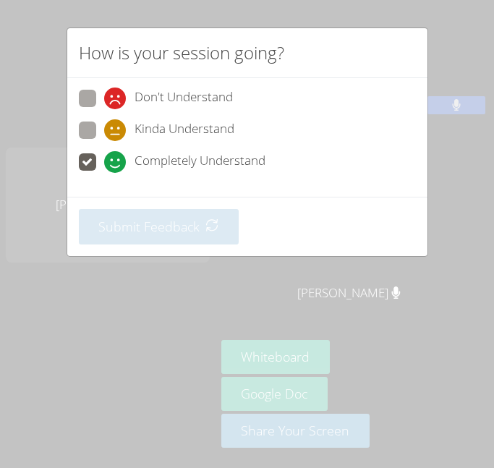
click at [441, 98] on div "How is your session going? Don't Understand Kinda Understand Completely Underst…" at bounding box center [247, 234] width 494 height 468
click at [443, 96] on div "How is your session going? Don't Understand Kinda Understand Completely Underst…" at bounding box center [247, 234] width 494 height 468
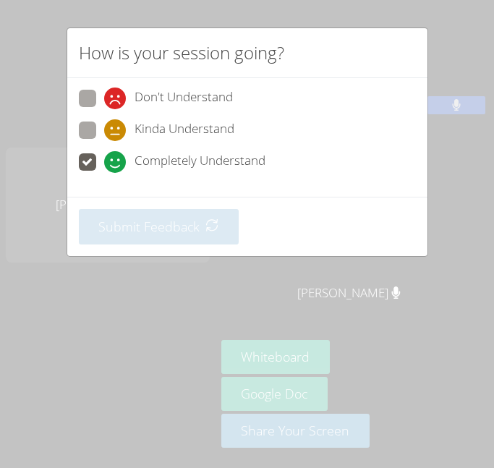
click at [443, 96] on div "How is your session going? Don't Understand Kinda Understand Completely Underst…" at bounding box center [247, 234] width 494 height 468
click at [443, 101] on div "How is your session going? Don't Understand Kinda Understand Completely Underst…" at bounding box center [247, 234] width 494 height 468
click at [461, 105] on div "How is your session going? Don't Understand Kinda Understand Completely Underst…" at bounding box center [247, 234] width 494 height 468
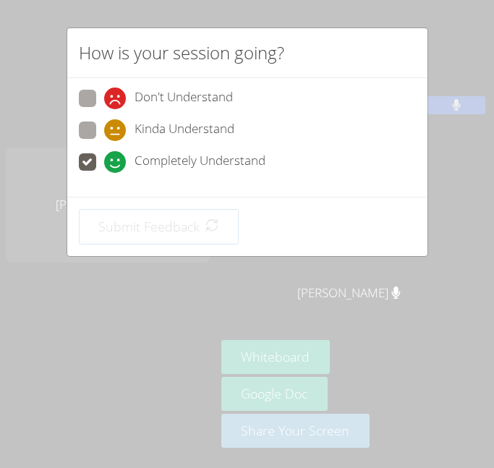
click at [302, 258] on div "How is your session going? Don't Understand Kinda Understand Completely Underst…" at bounding box center [247, 234] width 494 height 468
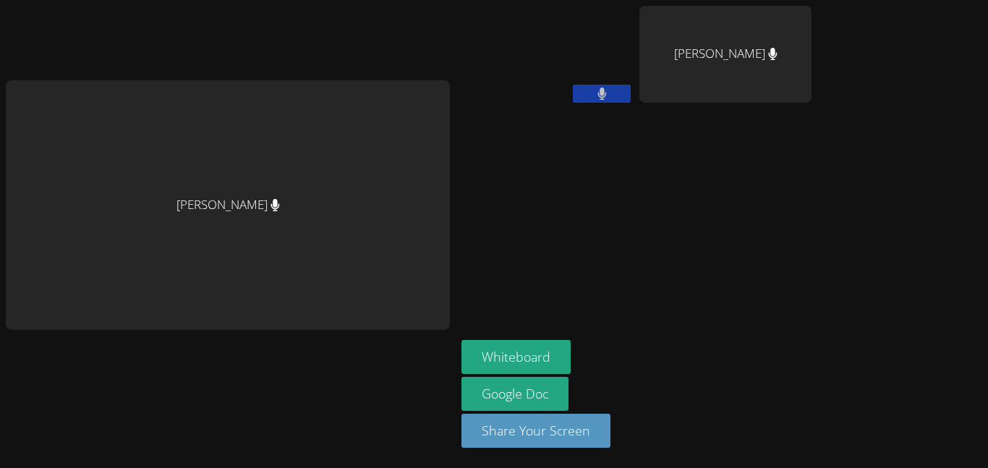
click at [226, 399] on div "[PERSON_NAME]" at bounding box center [228, 234] width 444 height 456
click at [551, 194] on aside "[PERSON_NAME] [PERSON_NAME] Whiteboard Google Doc Share Your Screen" at bounding box center [637, 234] width 362 height 468
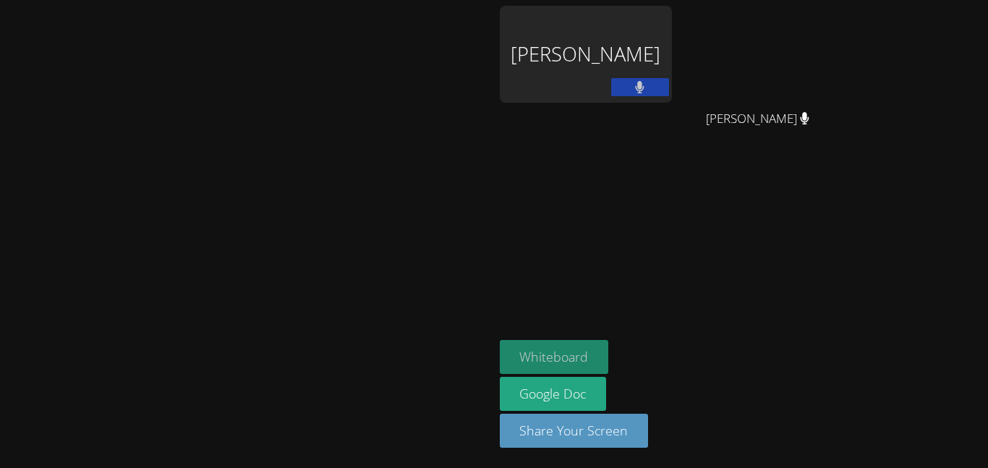
click at [609, 344] on button "Whiteboard" at bounding box center [554, 357] width 109 height 34
click at [284, 320] on video at bounding box center [246, 204] width 217 height 271
